Goal: Transaction & Acquisition: Obtain resource

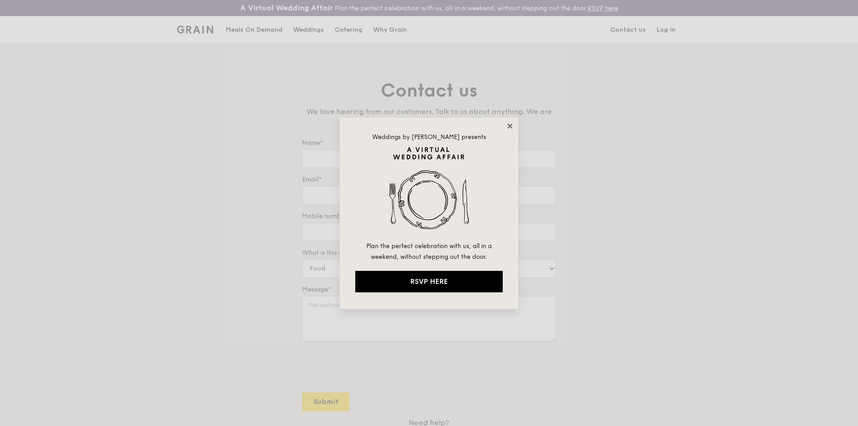
click at [511, 127] on icon at bounding box center [509, 125] width 5 height 5
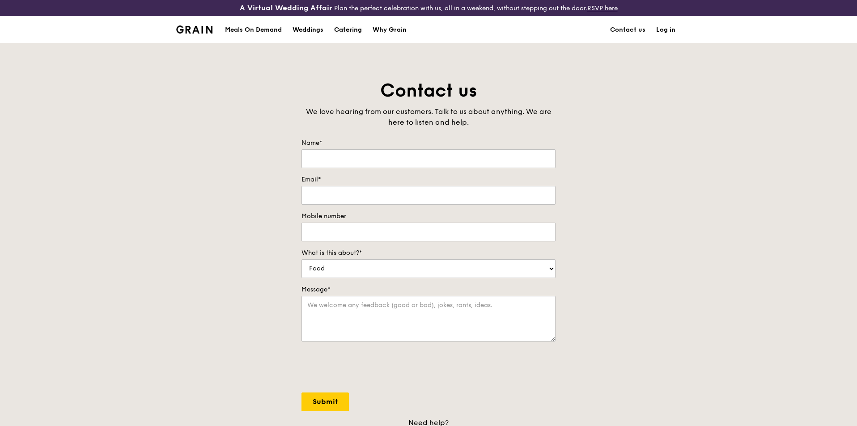
click at [344, 26] on div "Catering" at bounding box center [348, 30] width 28 height 27
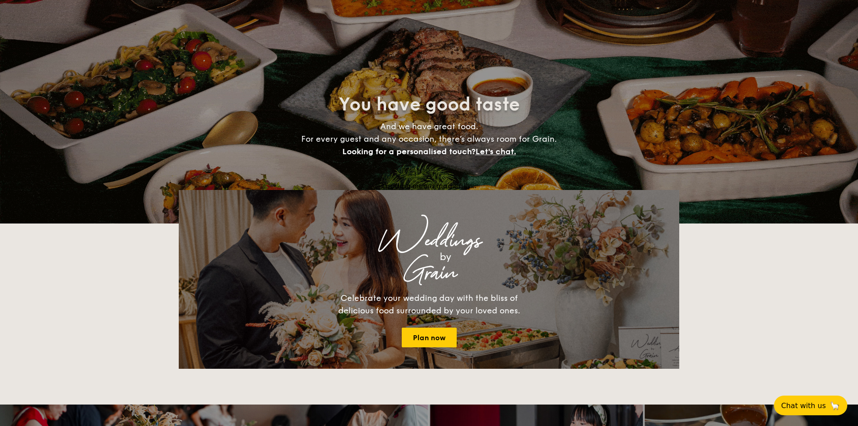
select select
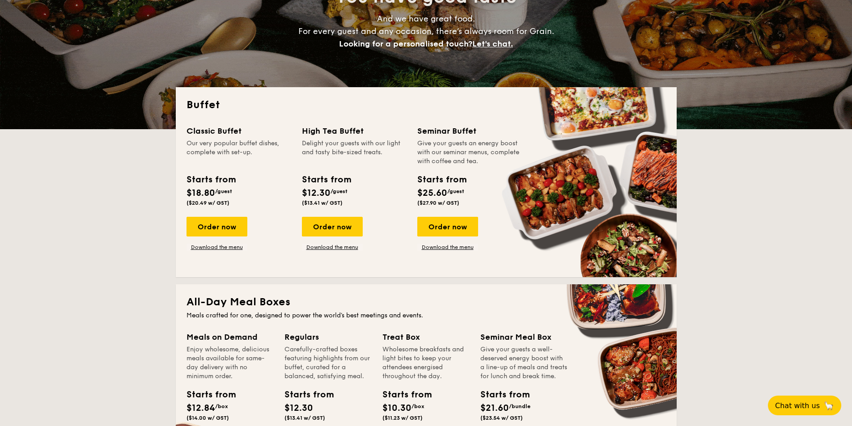
scroll to position [179, 0]
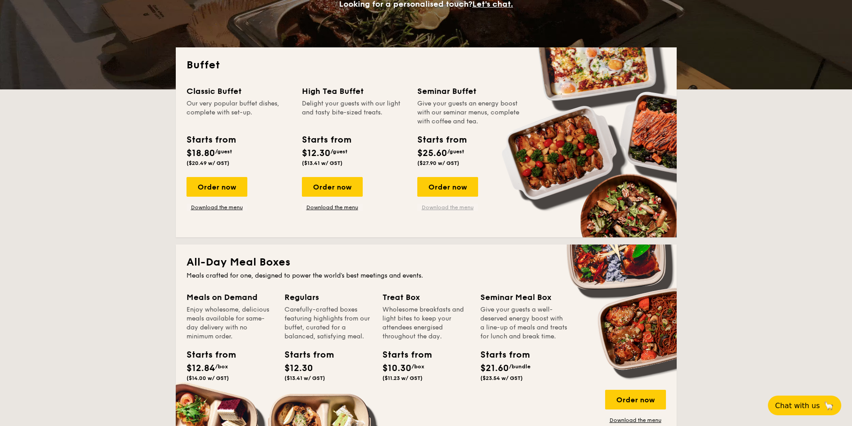
click at [450, 206] on link "Download the menu" at bounding box center [447, 207] width 61 height 7
